Goal: Task Accomplishment & Management: Manage account settings

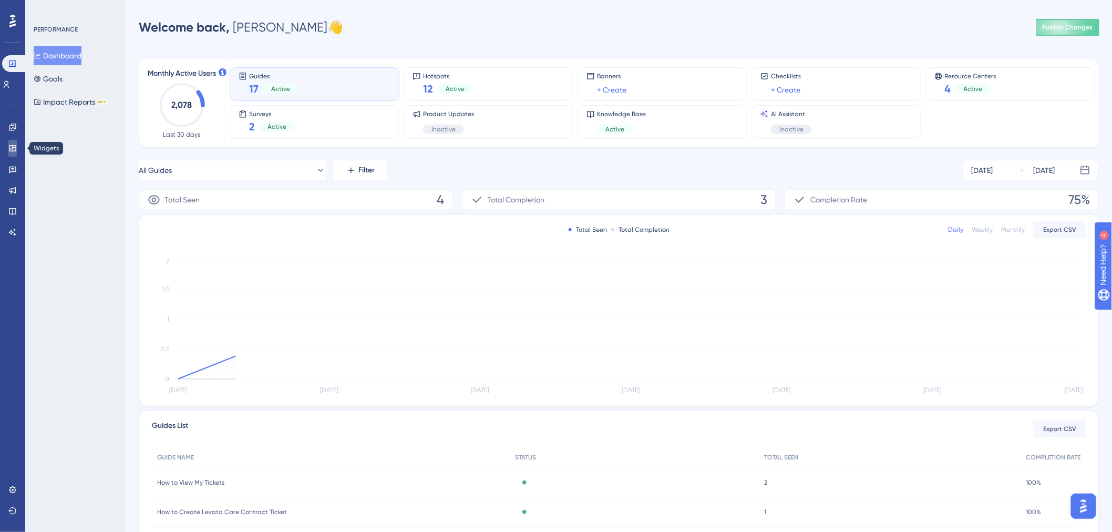
click at [12, 148] on icon at bounding box center [12, 148] width 8 height 8
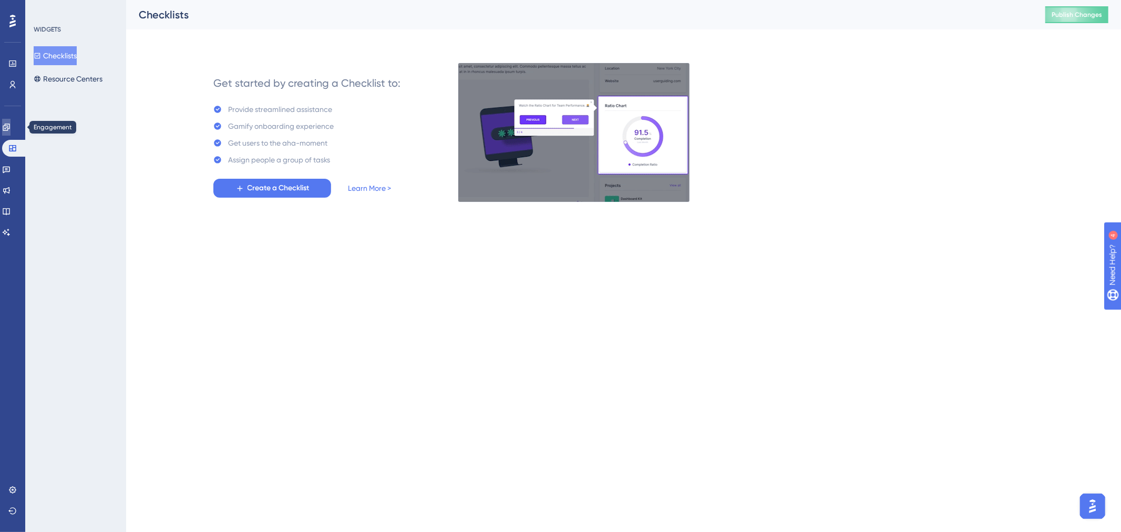
click at [9, 125] on icon at bounding box center [6, 127] width 8 height 8
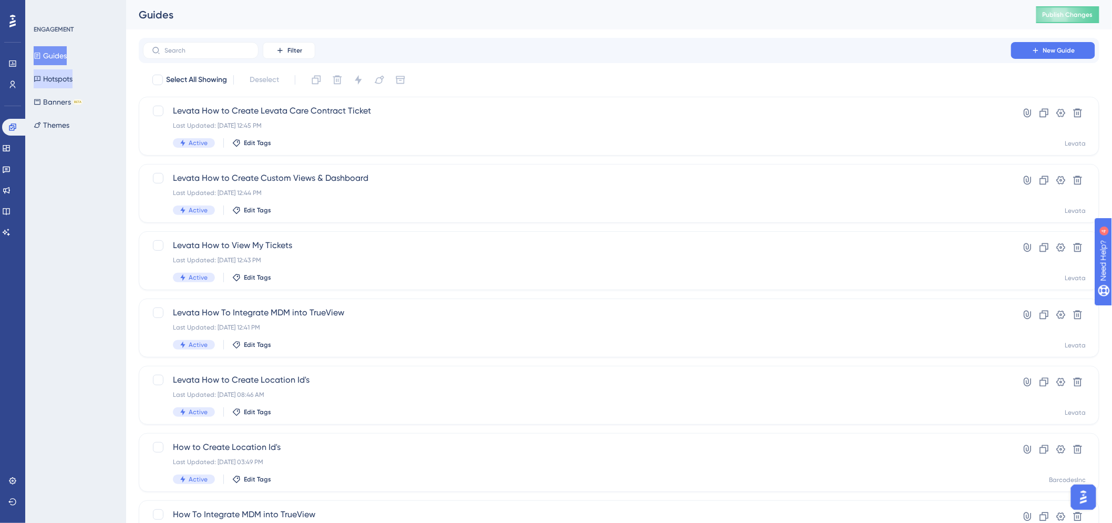
click at [57, 77] on button "Hotspots" at bounding box center [53, 78] width 39 height 19
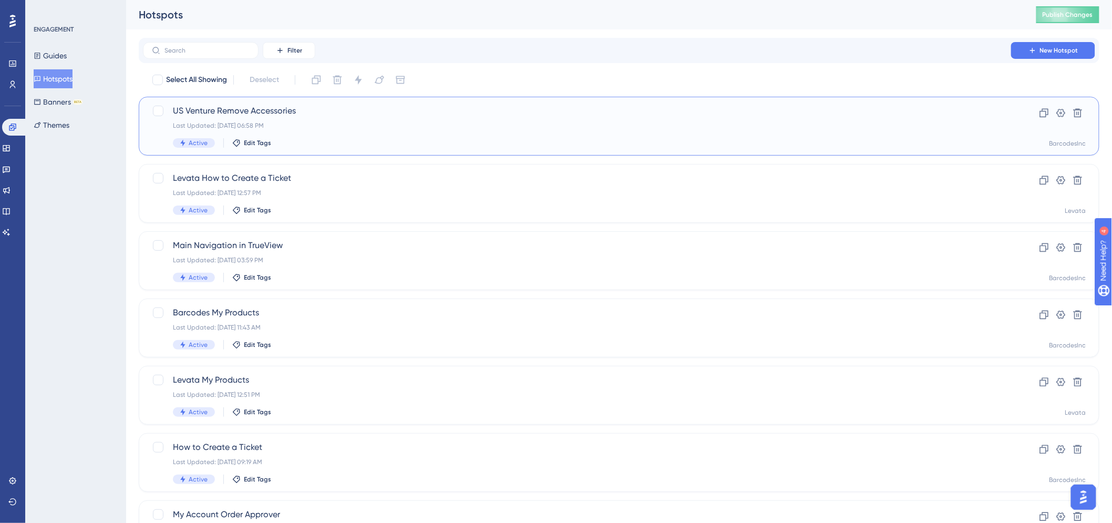
click at [214, 110] on span "US Venture Remove Accessories" at bounding box center [577, 111] width 808 height 13
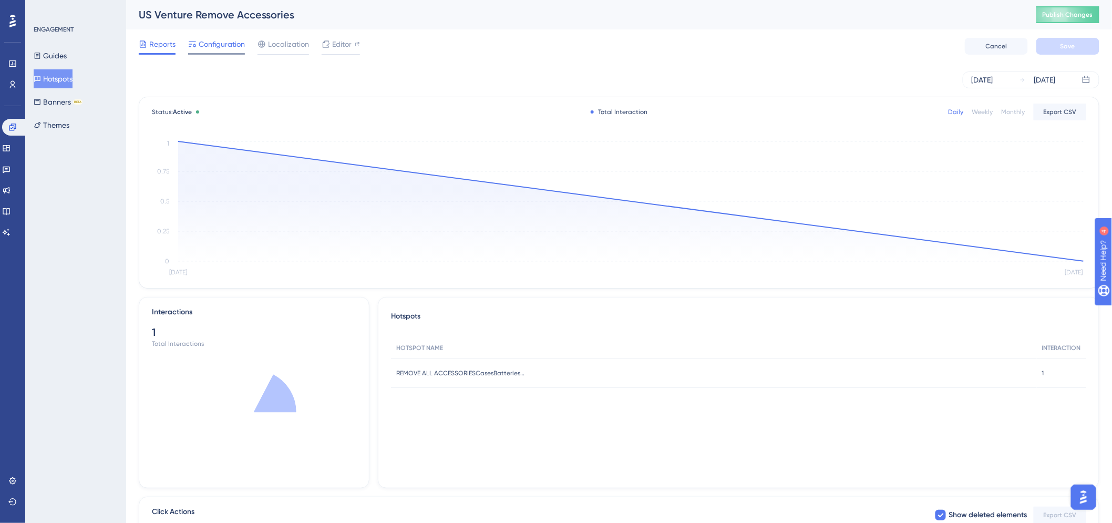
click at [221, 40] on span "Configuration" at bounding box center [222, 44] width 46 height 13
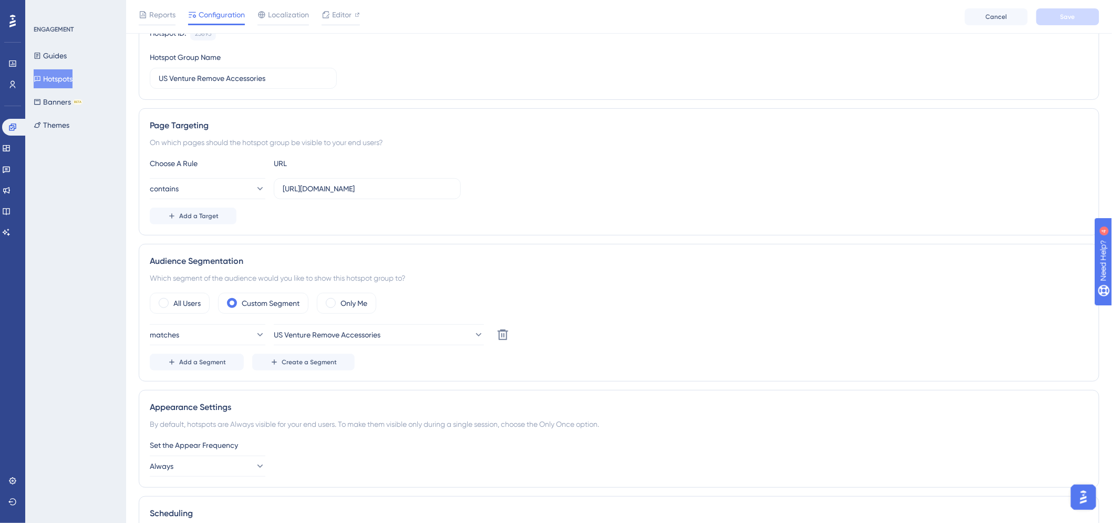
scroll to position [117, 0]
click at [473, 335] on icon at bounding box center [478, 333] width 11 height 11
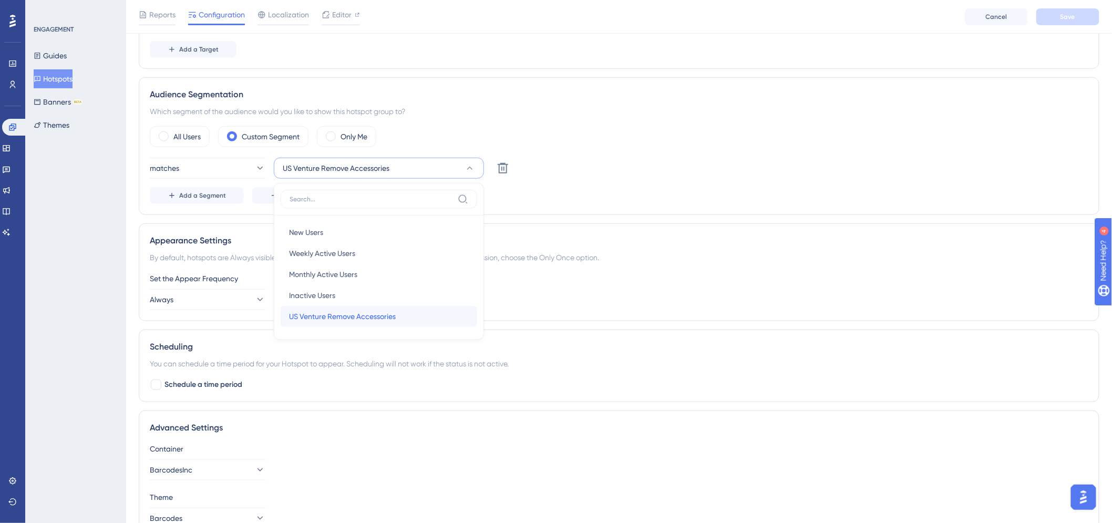
click at [342, 314] on span "US Venture Remove Accessories" at bounding box center [342, 316] width 107 height 13
click at [173, 192] on icon at bounding box center [172, 195] width 8 height 8
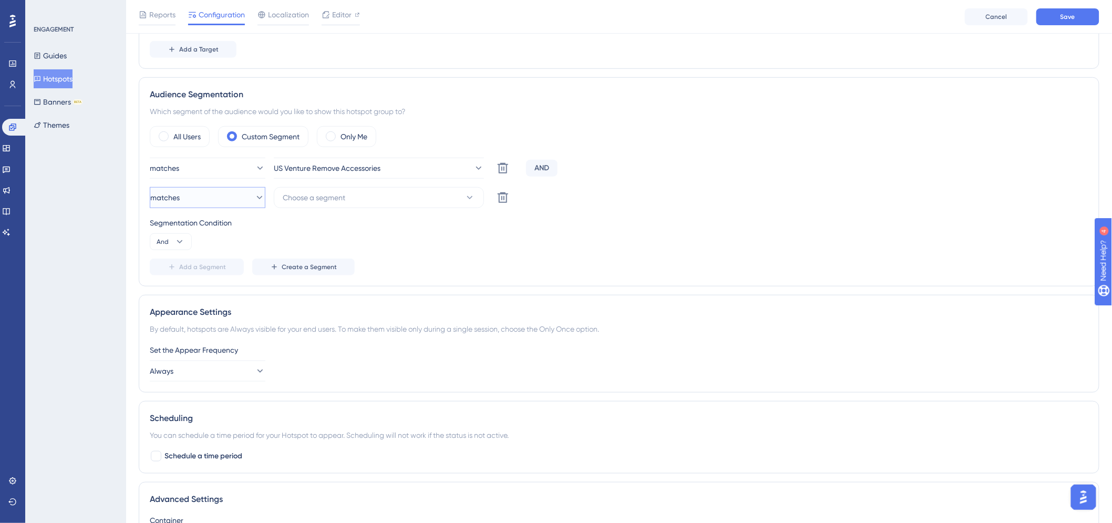
click at [254, 197] on icon at bounding box center [259, 197] width 11 height 11
click at [188, 229] on span "matches" at bounding box center [179, 229] width 29 height 13
click at [465, 200] on icon at bounding box center [470, 197] width 11 height 11
click at [493, 237] on div "Segmentation Condition And" at bounding box center [619, 234] width 939 height 34
click at [332, 138] on span at bounding box center [331, 136] width 10 height 10
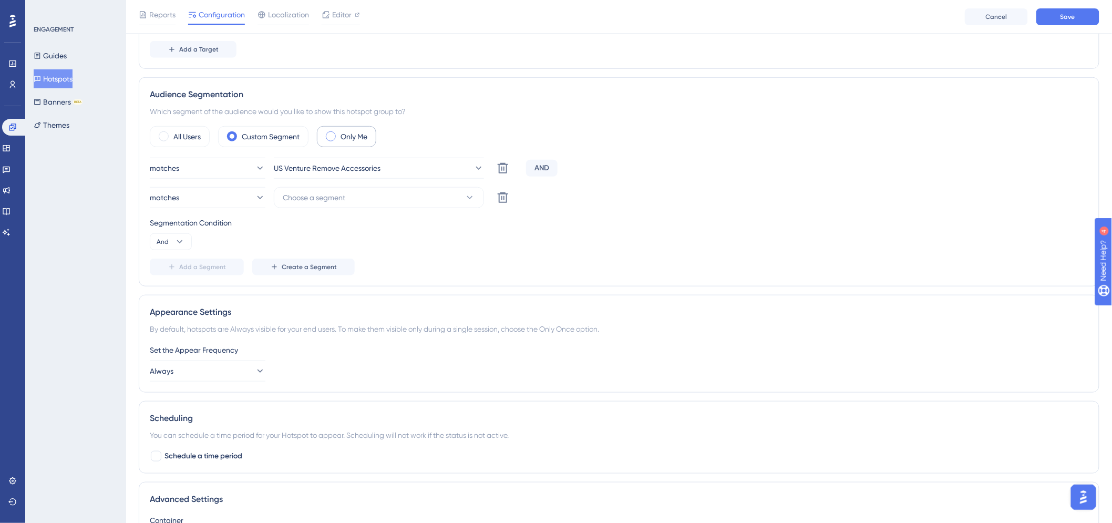
click at [339, 133] on input "radio" at bounding box center [339, 133] width 0 height 0
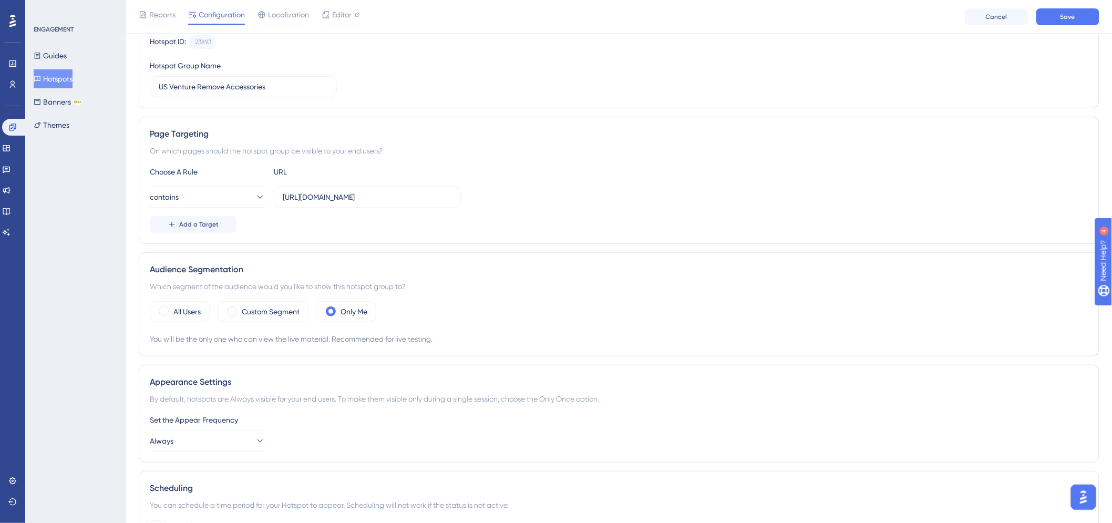
scroll to position [0, 0]
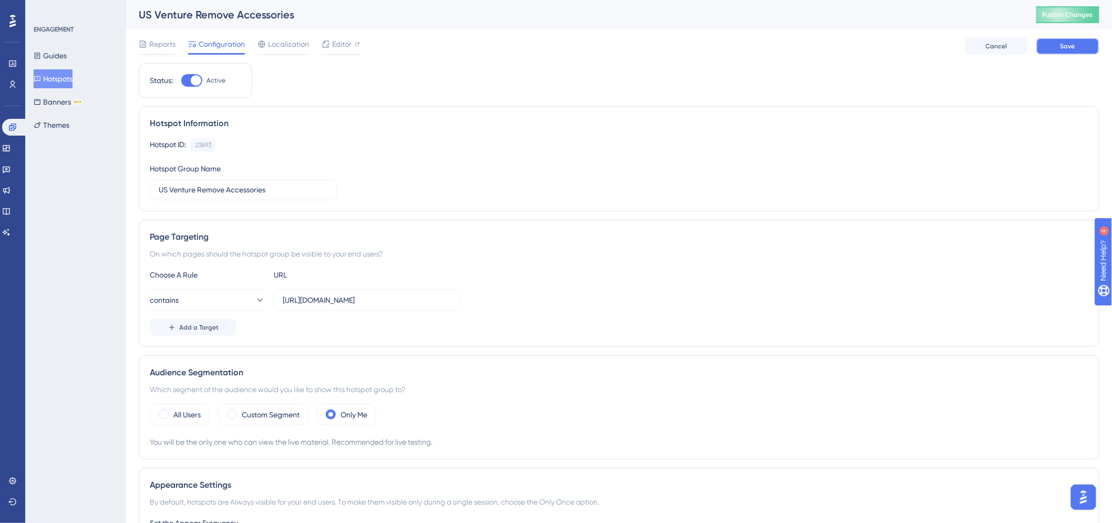
click at [1055, 47] on button "Save" at bounding box center [1067, 46] width 63 height 17
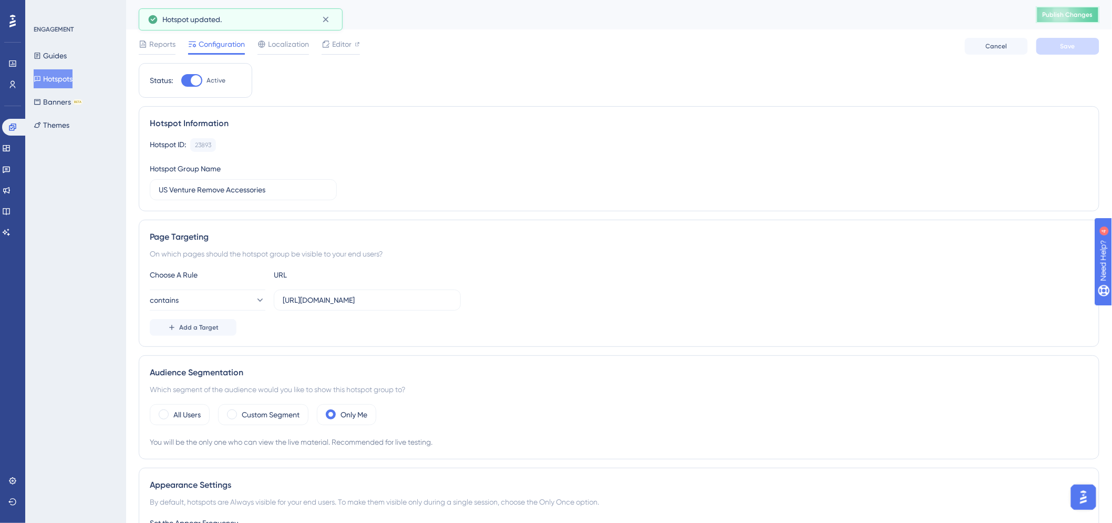
click at [1074, 12] on span "Publish Changes" at bounding box center [1068, 15] width 50 height 8
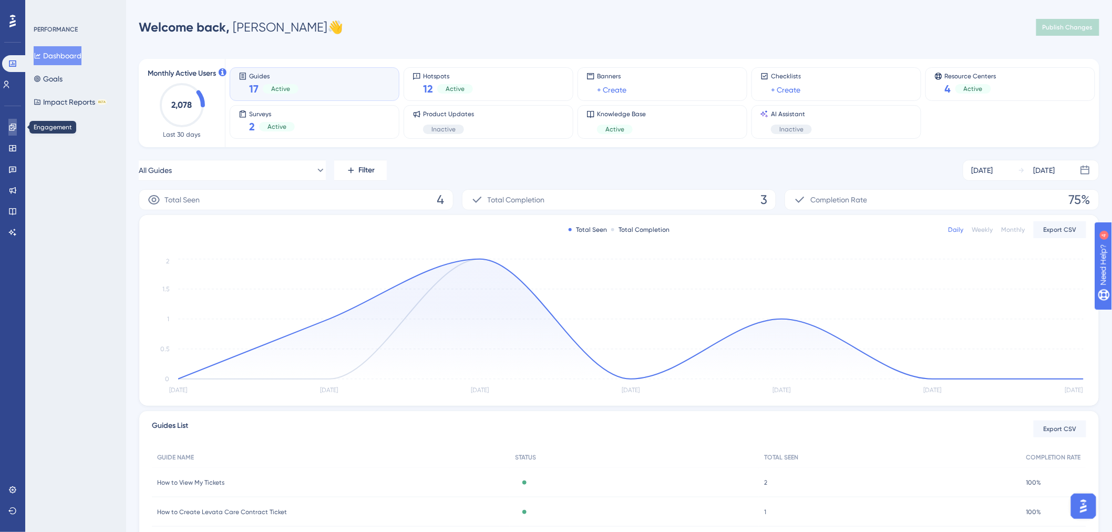
click at [11, 123] on icon at bounding box center [12, 127] width 8 height 8
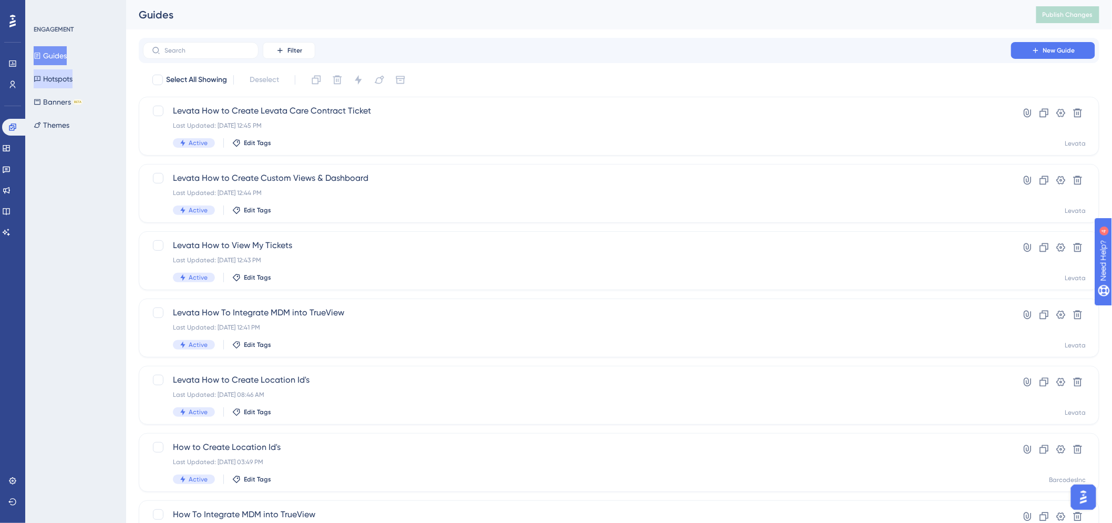
click at [59, 80] on button "Hotspots" at bounding box center [53, 78] width 39 height 19
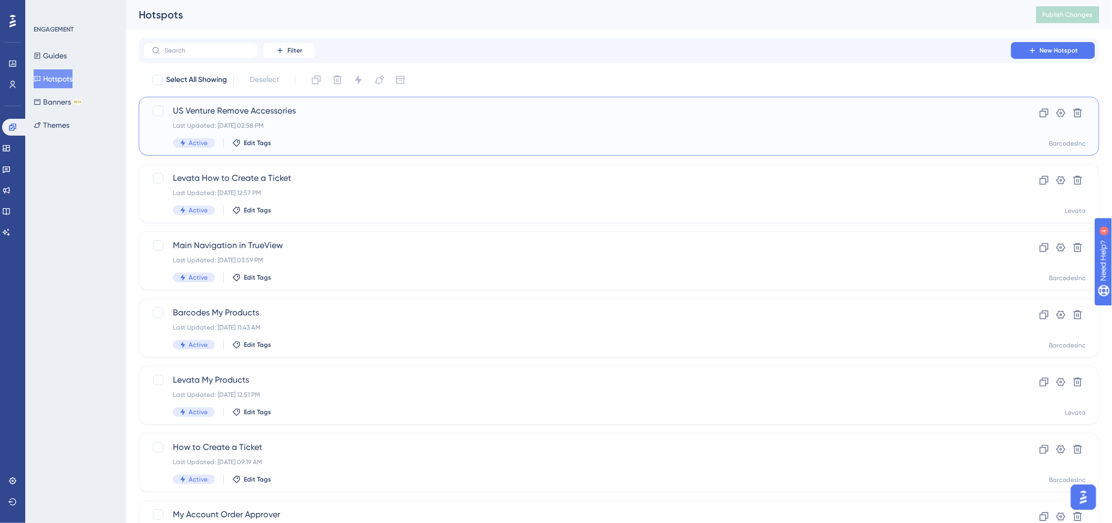
click at [205, 111] on span "US Venture Remove Accessories" at bounding box center [577, 111] width 808 height 13
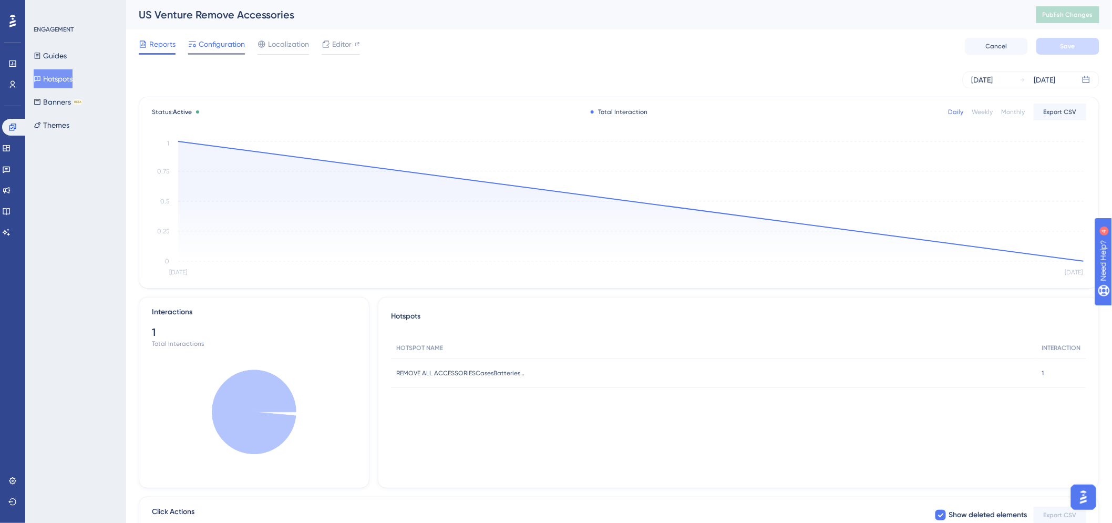
click at [225, 45] on span "Configuration" at bounding box center [222, 44] width 46 height 13
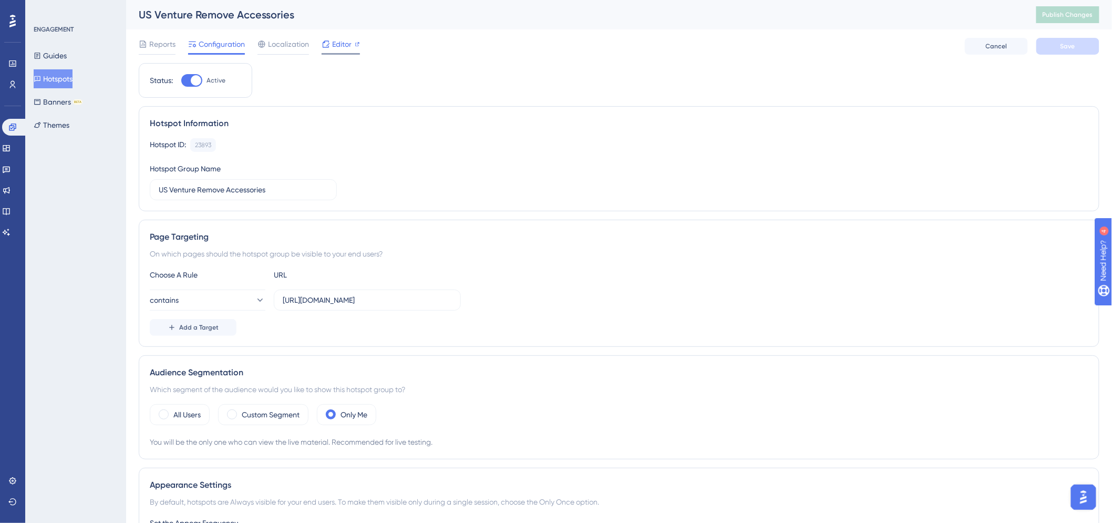
click at [339, 43] on span "Editor" at bounding box center [341, 44] width 19 height 13
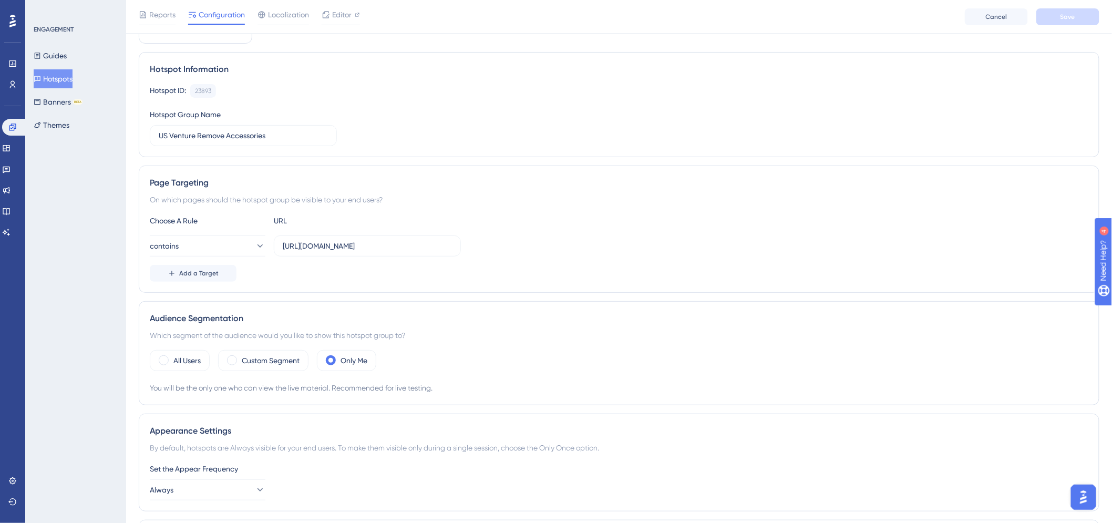
scroll to position [117, 0]
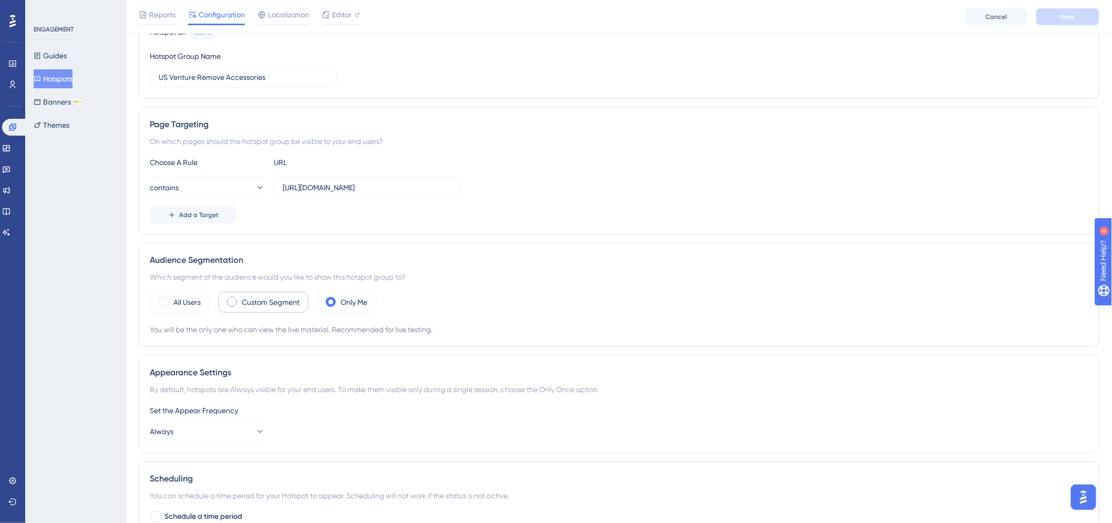
click at [233, 302] on span at bounding box center [232, 302] width 10 height 10
click at [240, 299] on input "radio" at bounding box center [240, 299] width 0 height 0
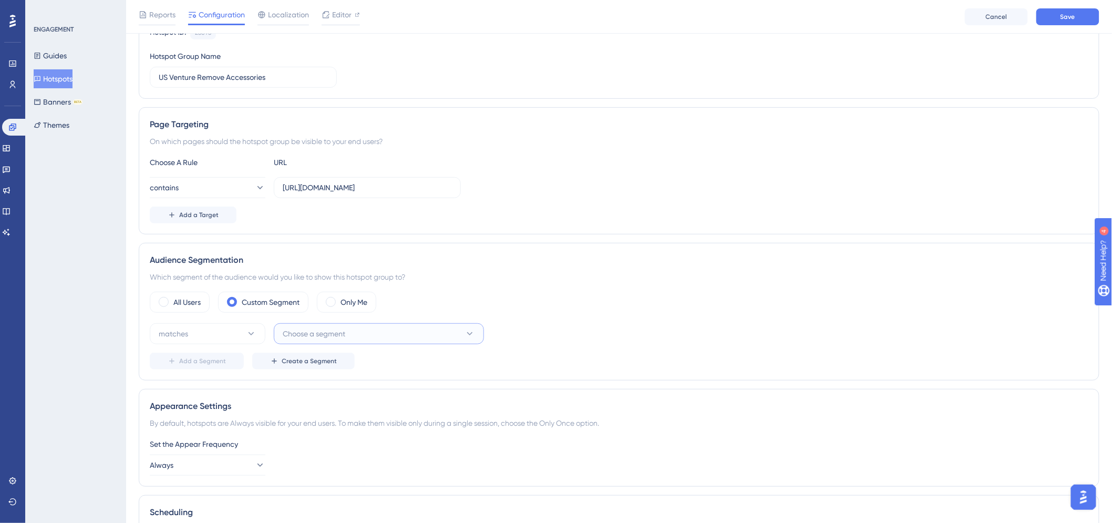
click at [470, 337] on icon at bounding box center [470, 333] width 11 height 11
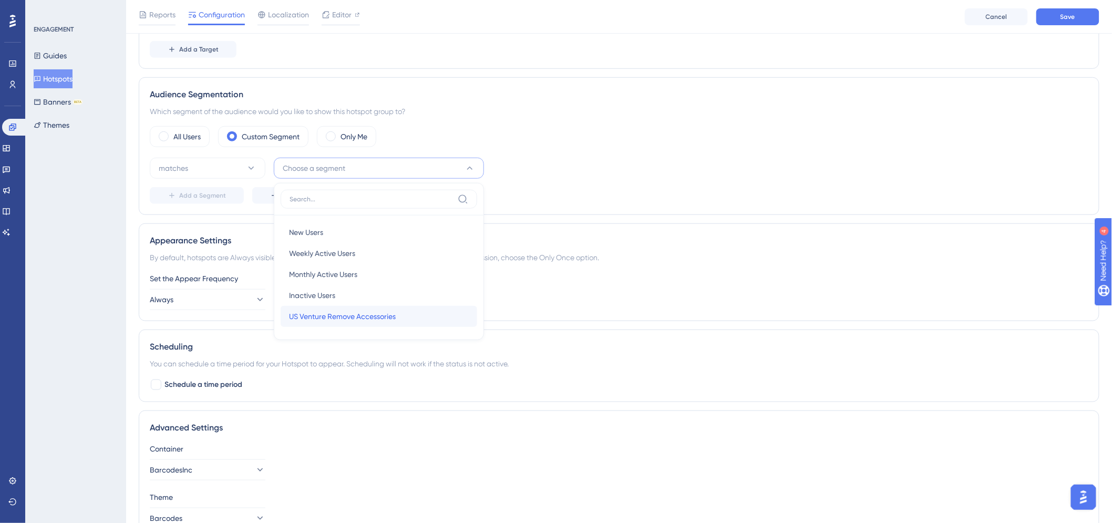
click at [328, 319] on span "US Venture Remove Accessories" at bounding box center [342, 316] width 107 height 13
click at [622, 198] on div "Add a Segment Create a Segment" at bounding box center [619, 195] width 939 height 17
click at [692, 276] on div "Set the Appear Frequency" at bounding box center [619, 278] width 939 height 13
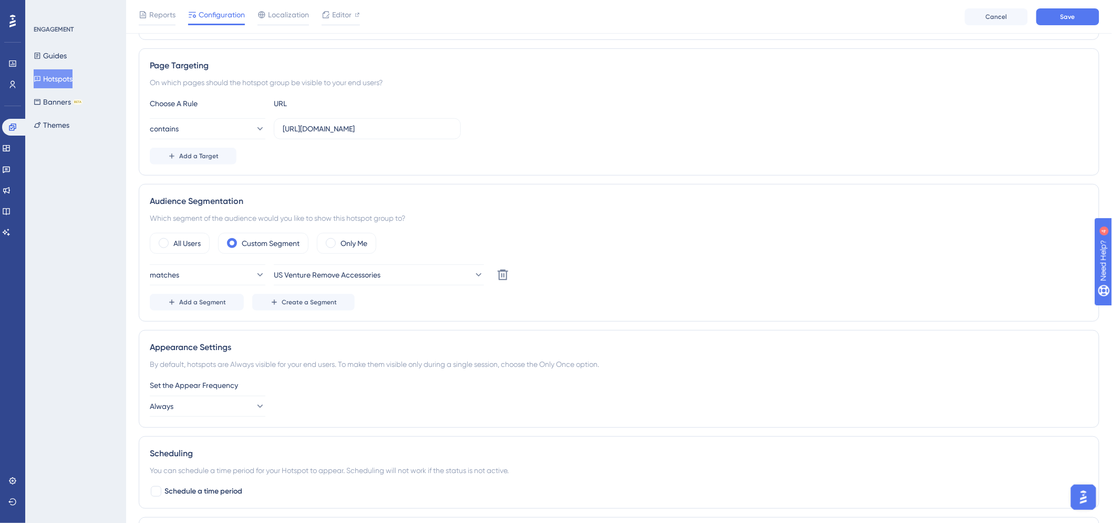
scroll to position [166, 0]
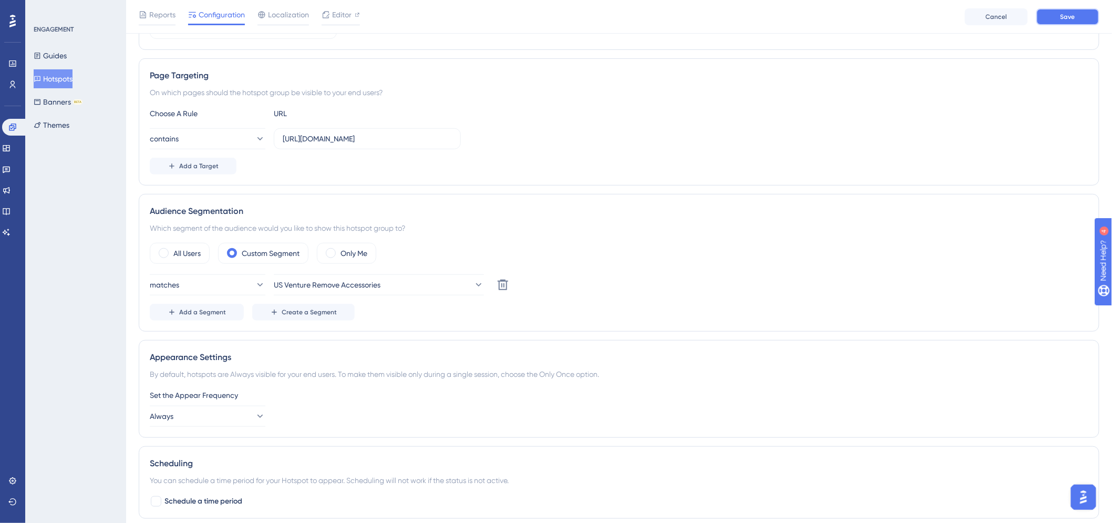
click at [1067, 17] on span "Save" at bounding box center [1068, 17] width 15 height 8
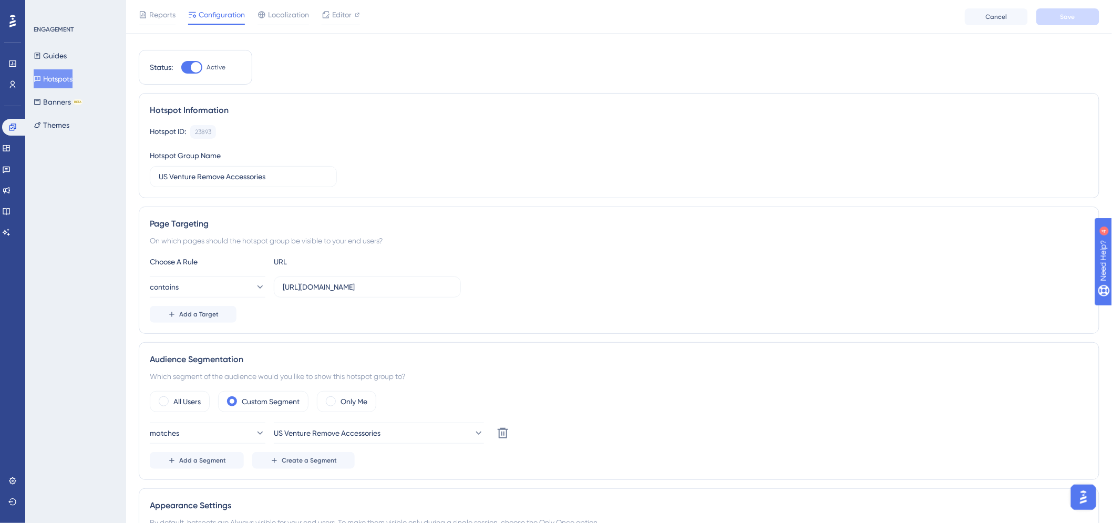
scroll to position [0, 0]
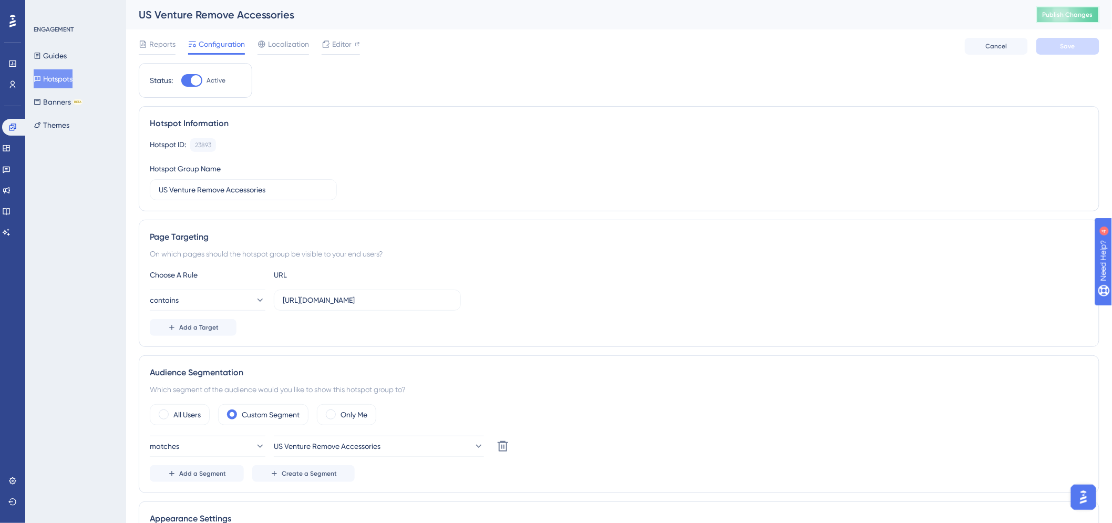
click at [1075, 11] on span "Publish Changes" at bounding box center [1068, 15] width 50 height 8
